Goal: Task Accomplishment & Management: Manage account settings

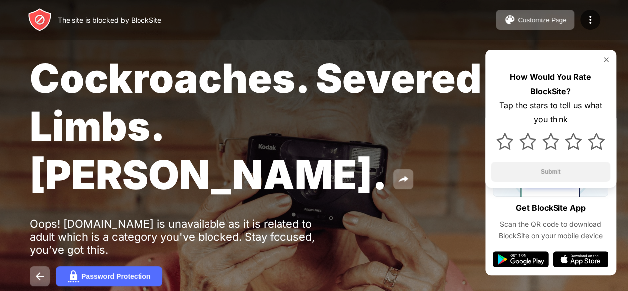
click at [123, 36] on div "The site is blocked by BlockSite Customize Page Edit Block List Redirect Custom…" at bounding box center [314, 20] width 628 height 40
click at [122, 10] on div "The site is blocked by BlockSite" at bounding box center [95, 20] width 134 height 24
click at [75, 17] on div "The site is blocked by BlockSite" at bounding box center [110, 20] width 104 height 8
click at [517, 14] on button "Customize Page" at bounding box center [535, 20] width 78 height 20
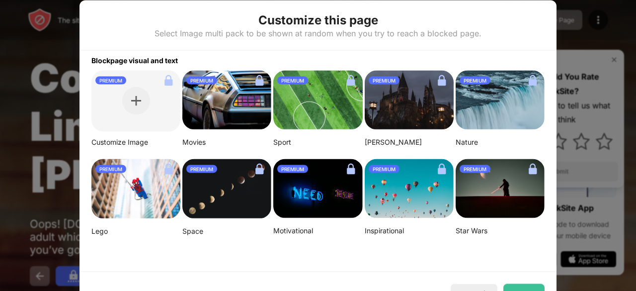
click at [53, 123] on div at bounding box center [318, 145] width 636 height 291
